Goal: Find contact information: Find contact information

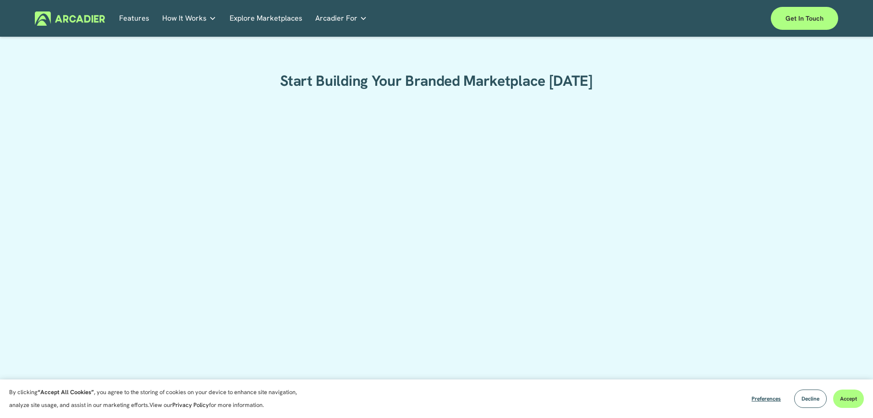
click at [362, 184] on div at bounding box center [437, 317] width 480 height 428
click at [360, 183] on div at bounding box center [437, 317] width 480 height 428
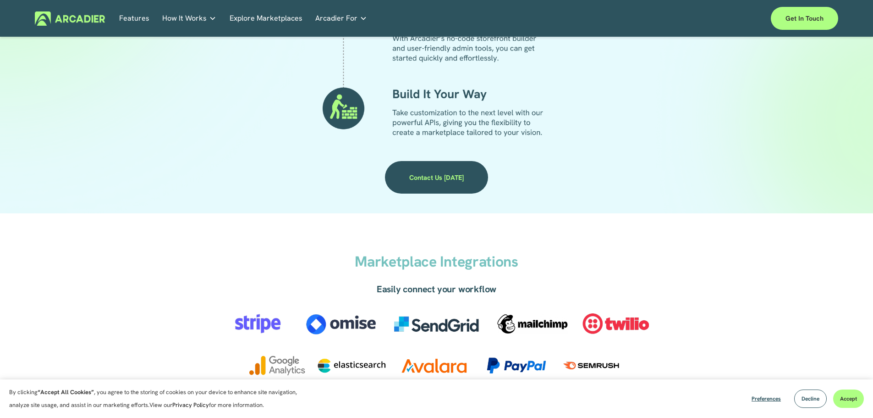
scroll to position [1375, 0]
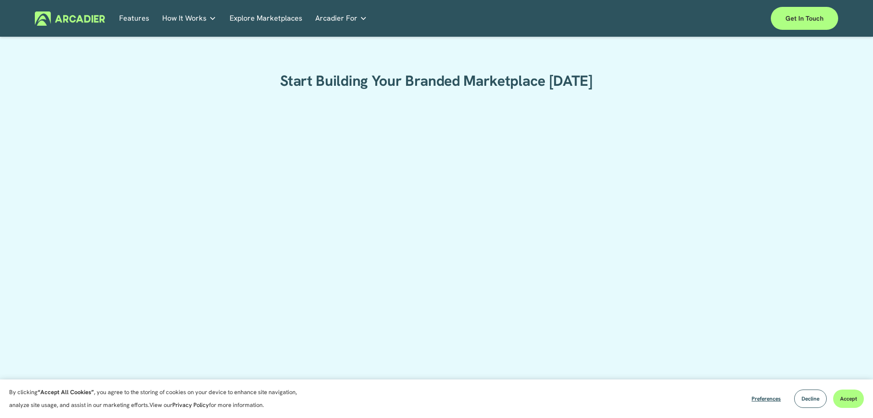
click at [94, 16] on img at bounding box center [70, 18] width 70 height 14
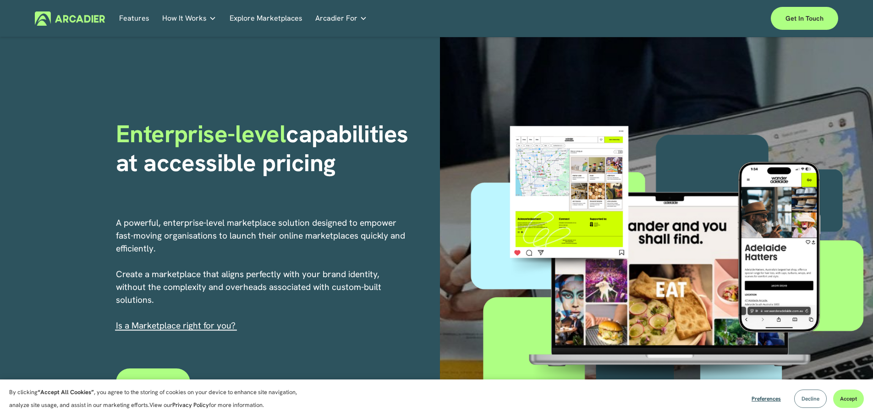
click at [798, 401] on button "Decline" at bounding box center [810, 398] width 33 height 18
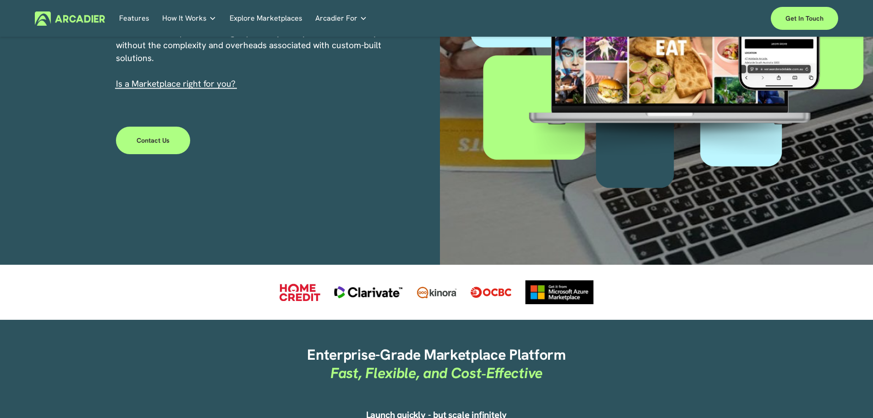
scroll to position [321, 0]
